Goal: Information Seeking & Learning: Find specific fact

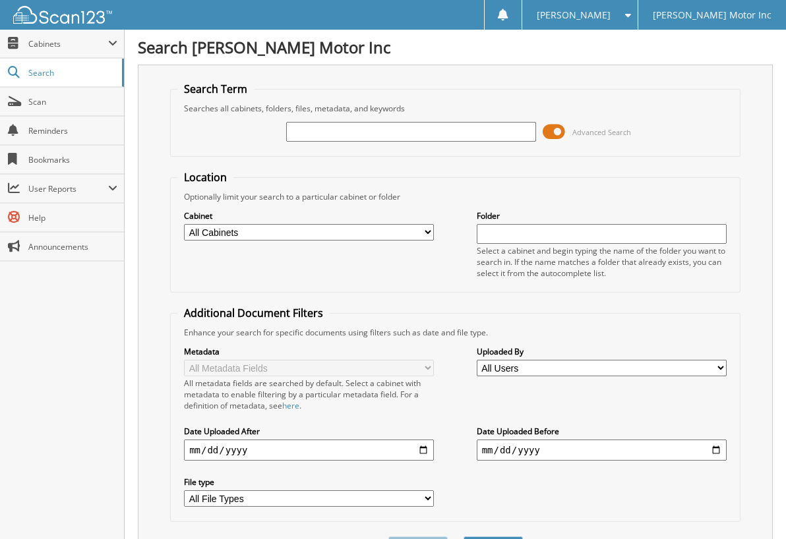
click at [371, 126] on input "text" at bounding box center [411, 132] width 250 height 20
type input "155537"
click at [464, 537] on button "Search" at bounding box center [493, 549] width 59 height 24
click at [475, 98] on fieldset "Search Term Searches all cabinets, folders, files, metadata, and keywords 15553…" at bounding box center [455, 119] width 570 height 75
drag, startPoint x: 328, startPoint y: 129, endPoint x: 218, endPoint y: 139, distance: 110.6
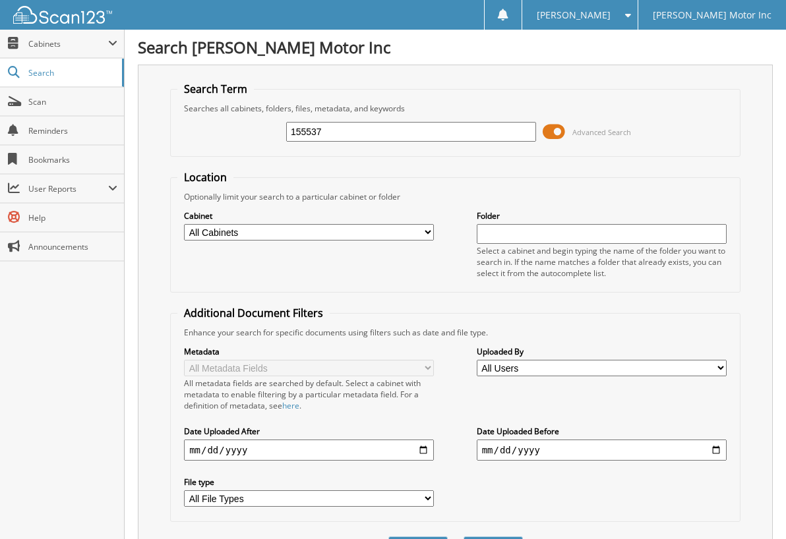
click at [253, 131] on div "155537 Advanced Search" at bounding box center [455, 132] width 556 height 36
type input "152606"
click at [464, 537] on button "Search" at bounding box center [493, 549] width 59 height 24
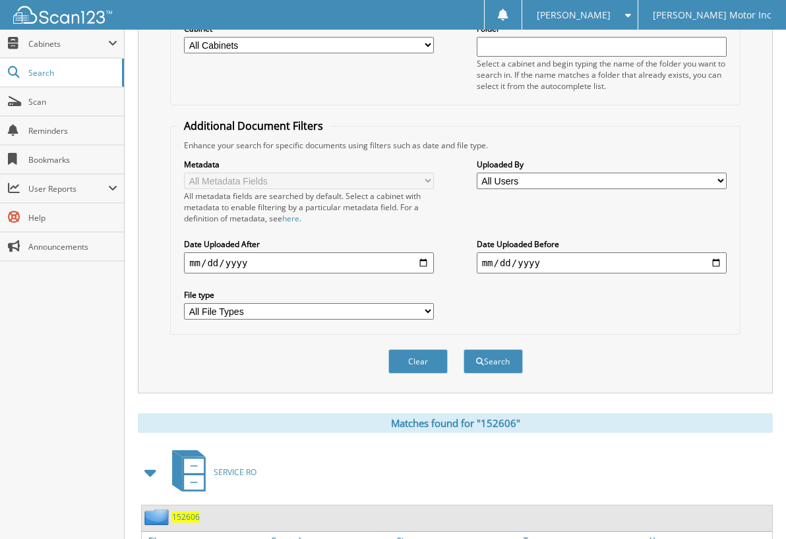
scroll to position [363, 0]
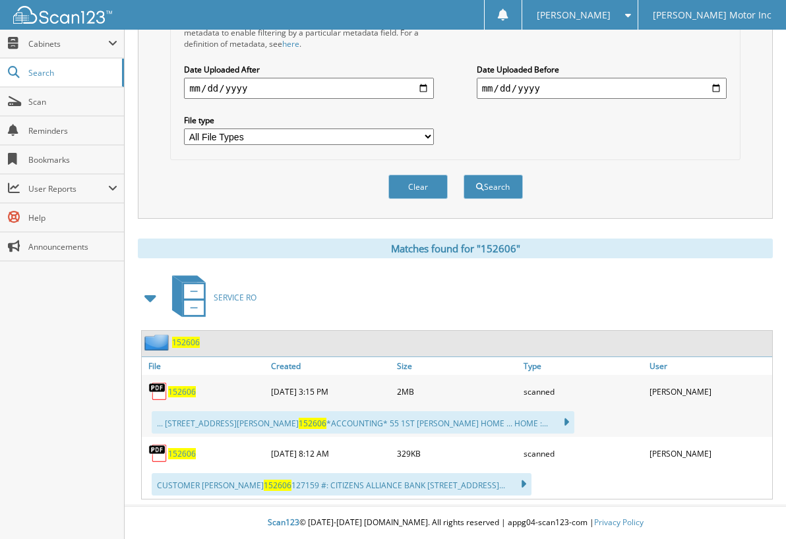
click at [175, 386] on link "152606" at bounding box center [182, 391] width 28 height 11
click at [484, 309] on div "SERVICE RO" at bounding box center [455, 298] width 635 height 52
click at [175, 456] on span "152606" at bounding box center [182, 453] width 28 height 11
click at [545, 294] on div "SERVICE RO" at bounding box center [455, 298] width 635 height 52
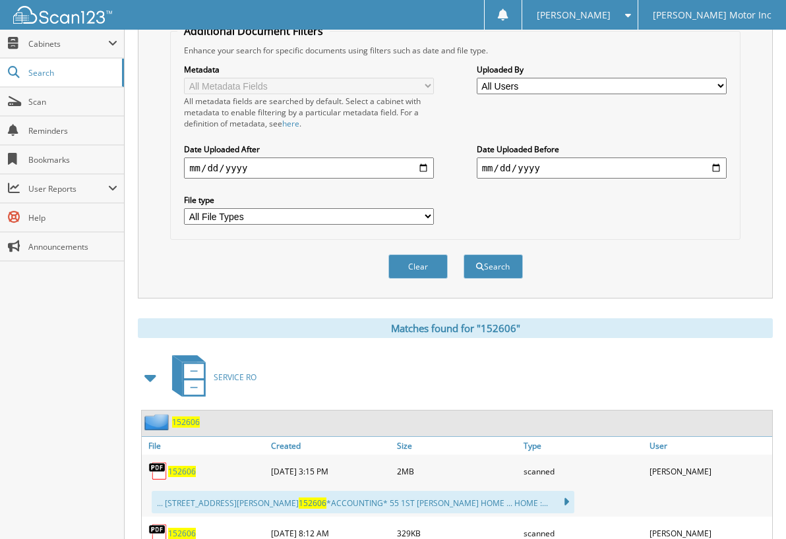
scroll to position [0, 0]
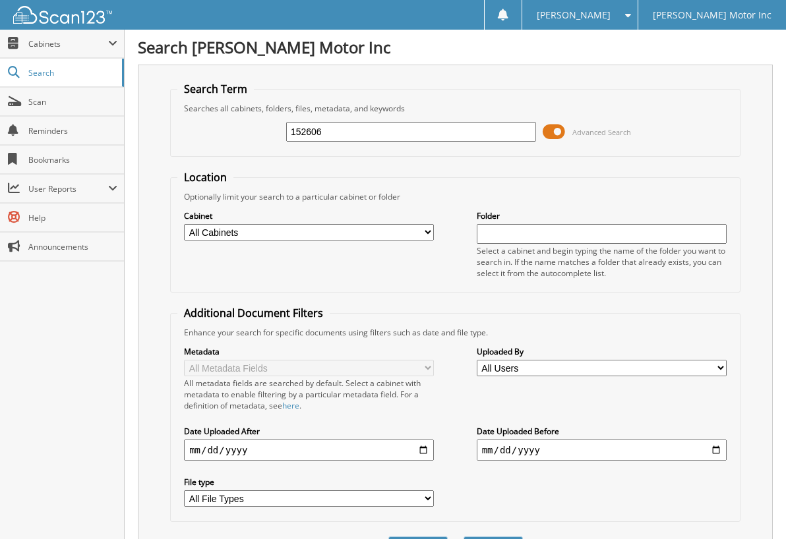
drag, startPoint x: 353, startPoint y: 129, endPoint x: 154, endPoint y: 150, distance: 199.5
click at [163, 143] on div "Search Term Searches all cabinets, folders, files, metadata, and keywords 15260…" at bounding box center [455, 323] width 635 height 516
type input "154440"
click at [464, 537] on button "Search" at bounding box center [493, 549] width 59 height 24
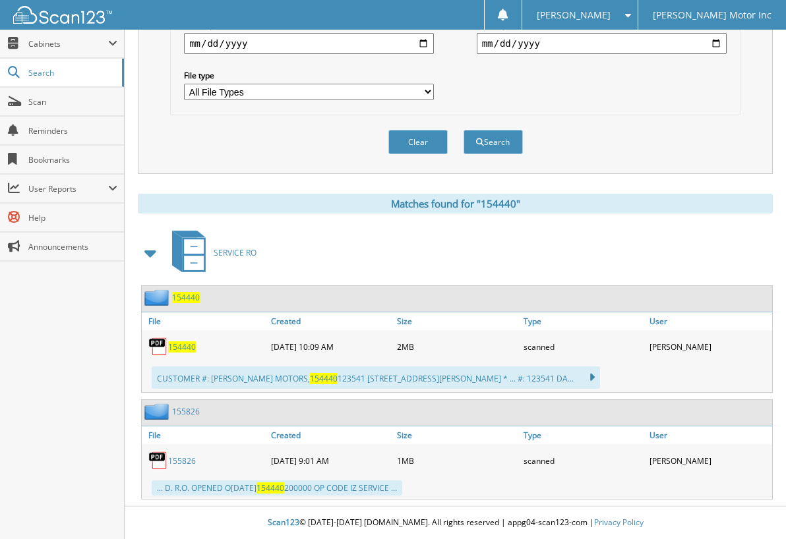
click at [189, 346] on span "154440" at bounding box center [182, 347] width 28 height 11
click at [683, 114] on fieldset "Additional Document Filters Enhance your search for specific documents using fi…" at bounding box center [455, 7] width 570 height 216
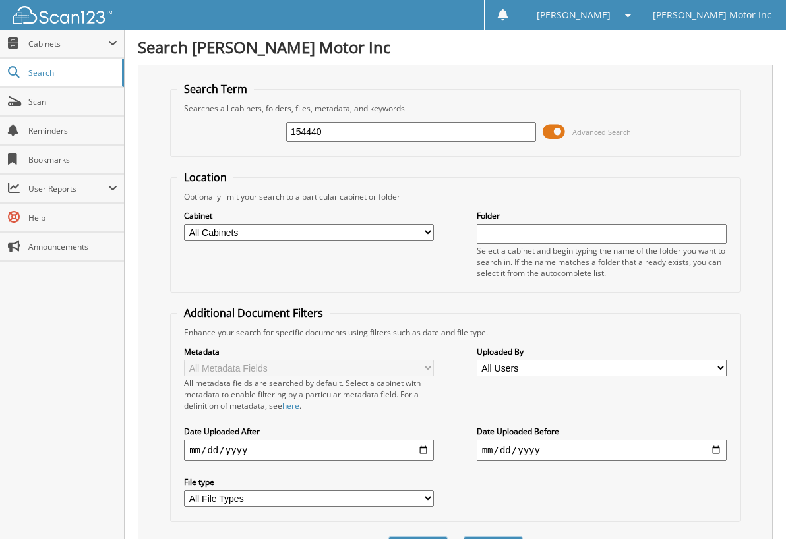
drag, startPoint x: 367, startPoint y: 135, endPoint x: 293, endPoint y: 139, distance: 74.0
click at [297, 137] on input "154440" at bounding box center [411, 132] width 250 height 20
click at [373, 136] on input "154440" at bounding box center [411, 132] width 250 height 20
drag, startPoint x: 379, startPoint y: 131, endPoint x: 213, endPoint y: 147, distance: 166.3
click at [233, 143] on div "154440 Advanced Search" at bounding box center [455, 132] width 556 height 36
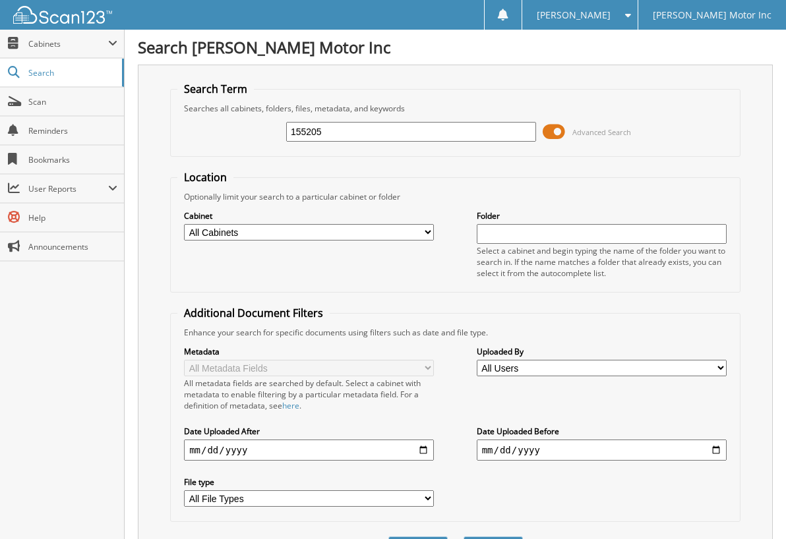
type input "155205"
click at [464, 537] on button "Search" at bounding box center [493, 549] width 59 height 24
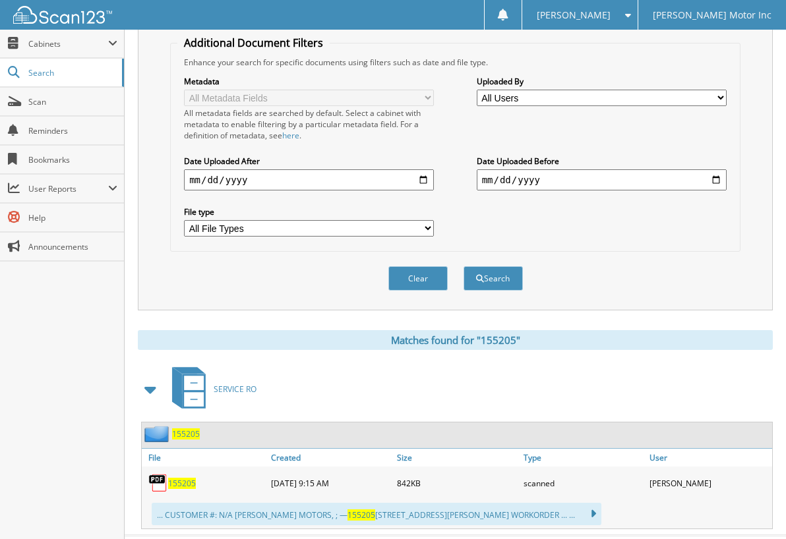
scroll to position [301, 0]
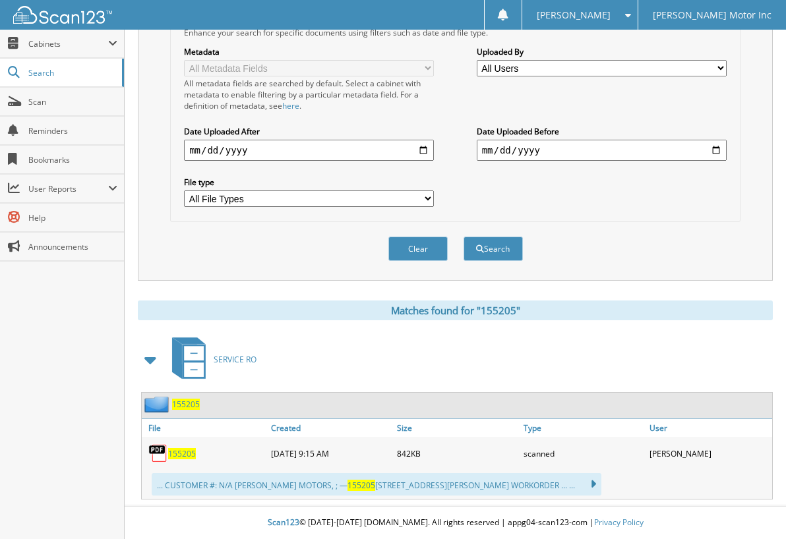
click at [182, 453] on span "155205" at bounding box center [182, 453] width 28 height 11
